Goal: Go to known website: Access a specific website the user already knows

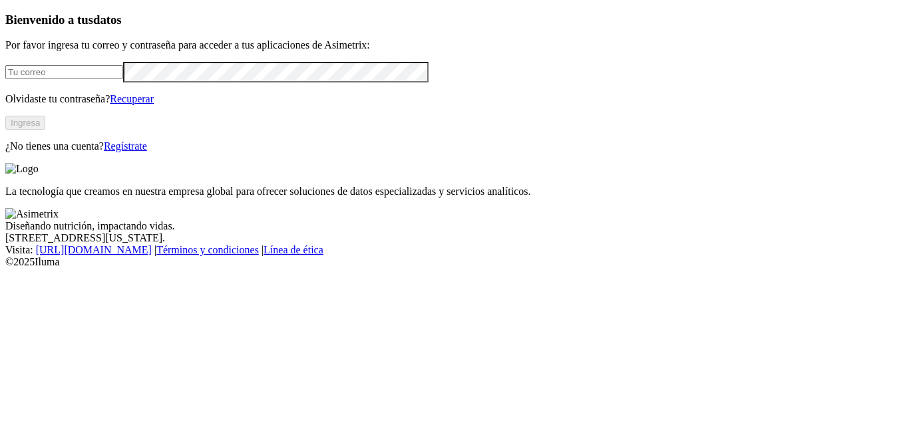
type input "[EMAIL_ADDRESS][DOMAIN_NAME]"
click at [45, 130] on button "Ingresa" at bounding box center [25, 123] width 40 height 14
